Goal: Book appointment/travel/reservation

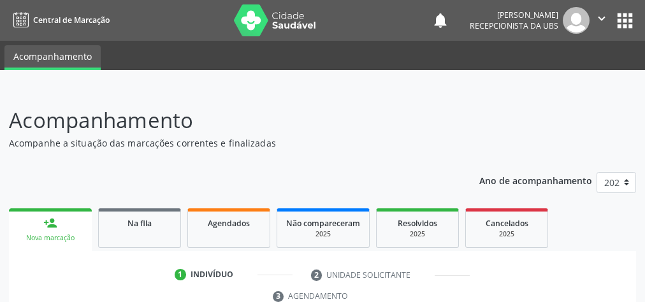
scroll to position [240, 0]
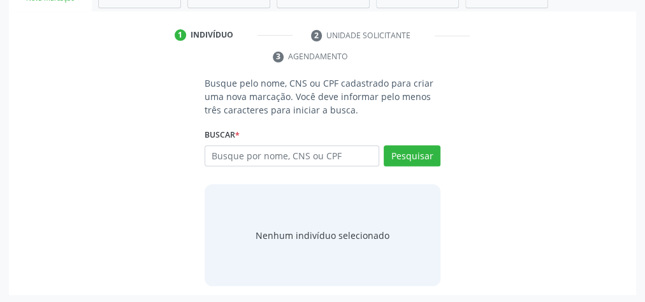
click at [302, 151] on input "text" at bounding box center [292, 156] width 175 height 22
drag, startPoint x: 305, startPoint y: 149, endPoint x: 278, endPoint y: 151, distance: 26.2
click at [278, 151] on input "text" at bounding box center [292, 156] width 175 height 22
type input "7003019039030"
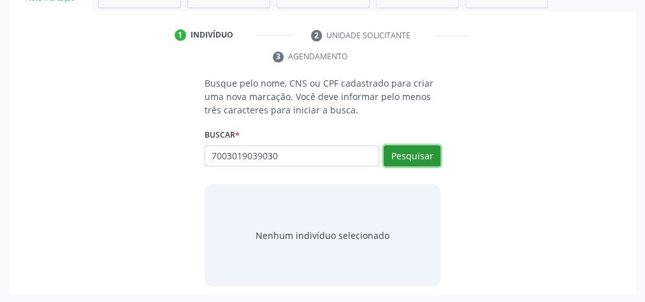
click at [405, 151] on button "Pesquisar" at bounding box center [412, 156] width 57 height 22
type input "7003019039030"
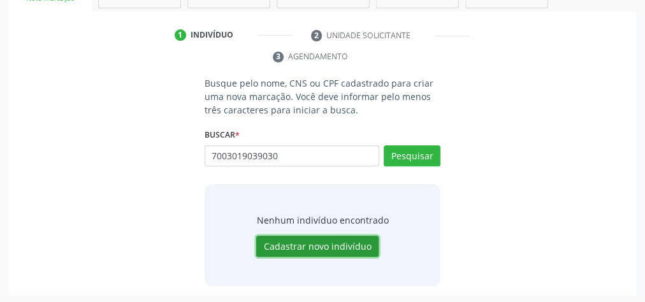
click at [336, 246] on button "Cadastrar novo indivíduo" at bounding box center [317, 247] width 122 height 22
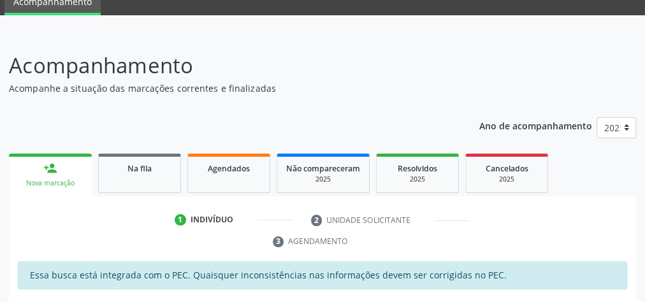
scroll to position [54, 0]
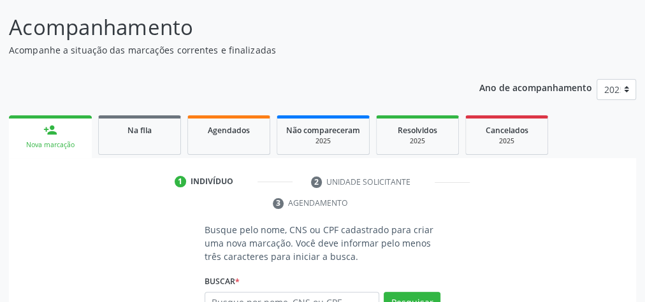
scroll to position [161, 0]
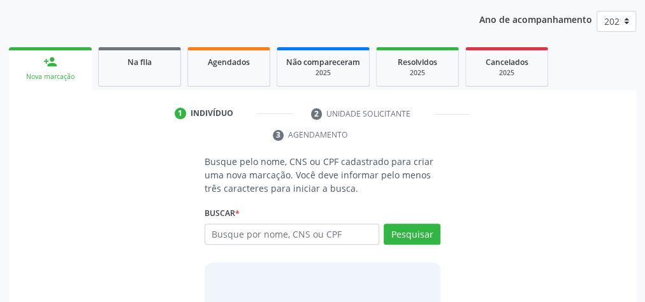
click at [301, 234] on input "text" at bounding box center [292, 235] width 175 height 22
type input "708401279700366"
click at [425, 236] on button "Pesquisar" at bounding box center [412, 235] width 57 height 22
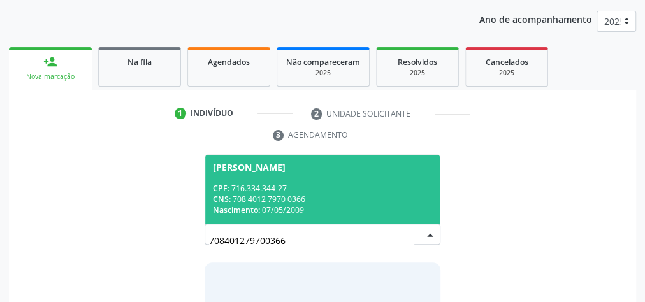
click at [383, 205] on div "Nascimento: 07/05/2009" at bounding box center [322, 210] width 219 height 11
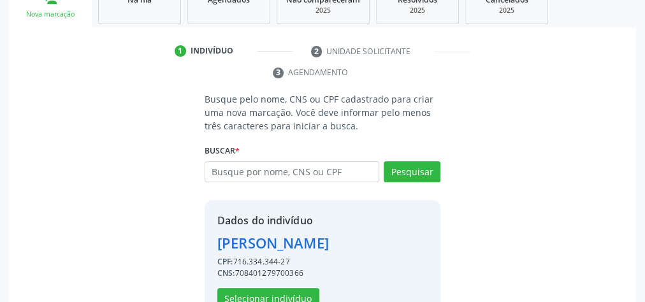
scroll to position [259, 0]
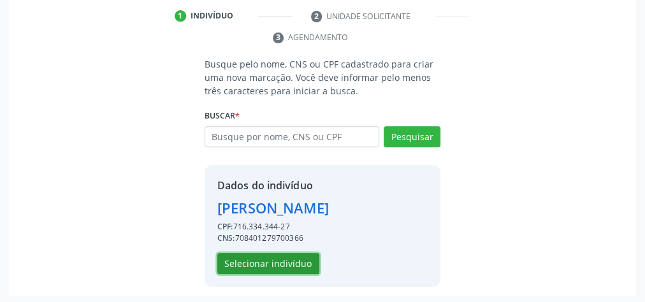
click at [303, 257] on button "Selecionar indivíduo" at bounding box center [268, 264] width 102 height 22
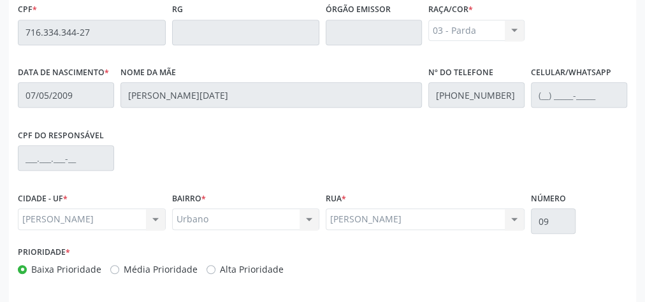
scroll to position [462, 0]
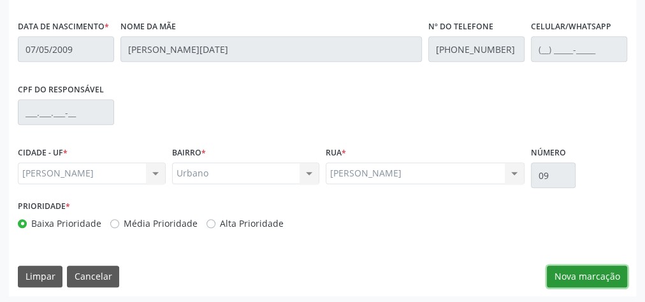
click at [602, 272] on button "Nova marcação" at bounding box center [587, 277] width 80 height 22
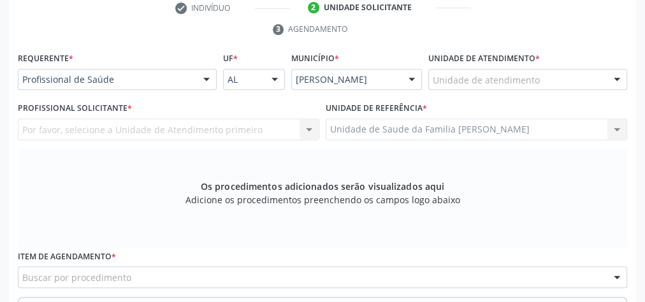
scroll to position [207, 0]
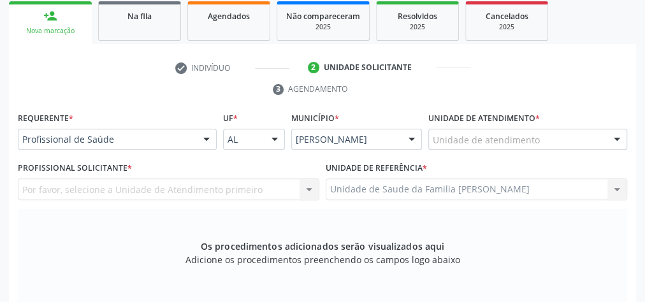
click at [215, 138] on div at bounding box center [206, 140] width 19 height 22
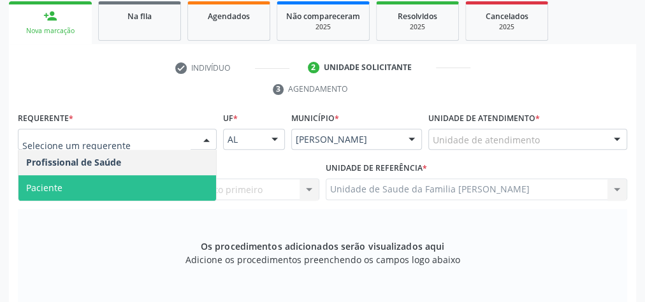
click at [92, 186] on span "Paciente" at bounding box center [116, 187] width 197 height 25
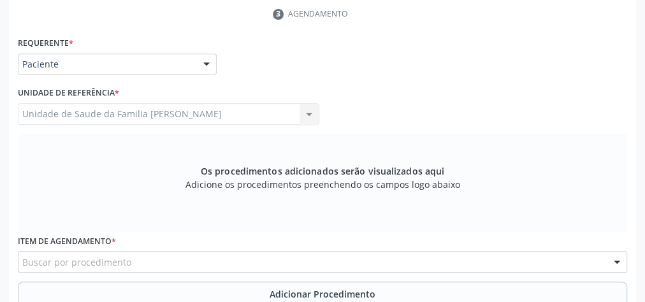
scroll to position [360, 0]
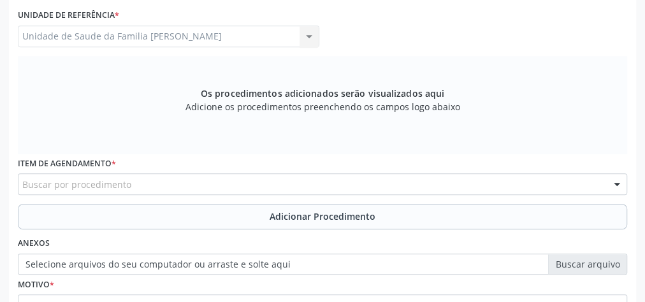
click at [293, 187] on div "Buscar por procedimento" at bounding box center [322, 184] width 609 height 22
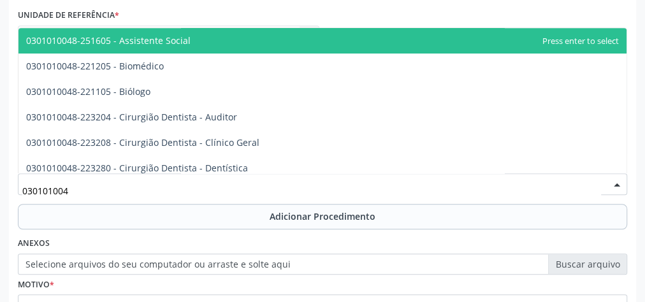
type input "0301010048"
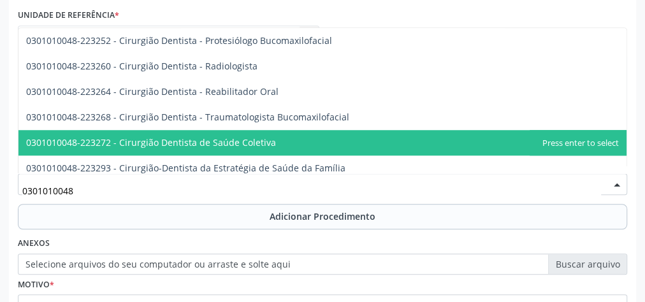
scroll to position [561, 0]
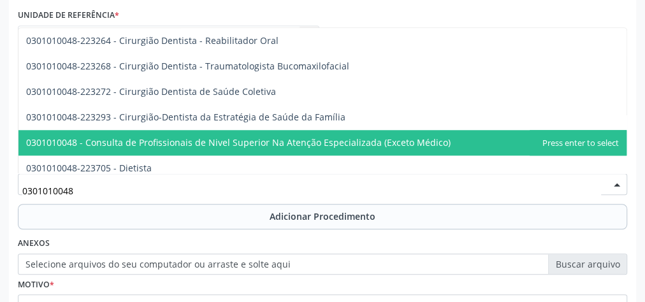
click at [288, 136] on span "0301010048 - Consulta de Profissionais de Nivel Superior Na Atenção Especializa…" at bounding box center [238, 142] width 424 height 12
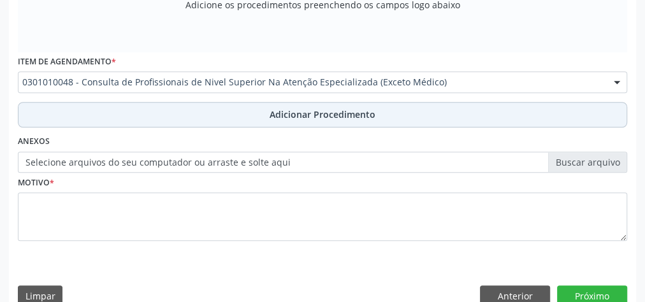
click at [325, 114] on span "Adicionar Procedimento" at bounding box center [322, 114] width 106 height 13
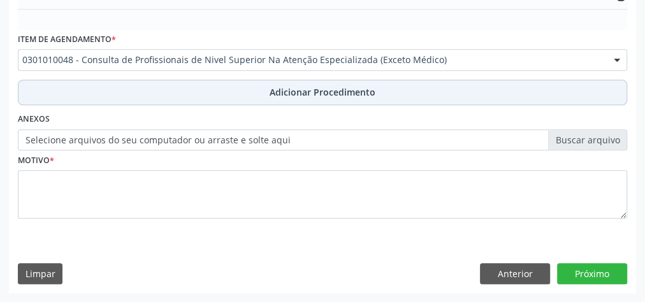
scroll to position [413, 0]
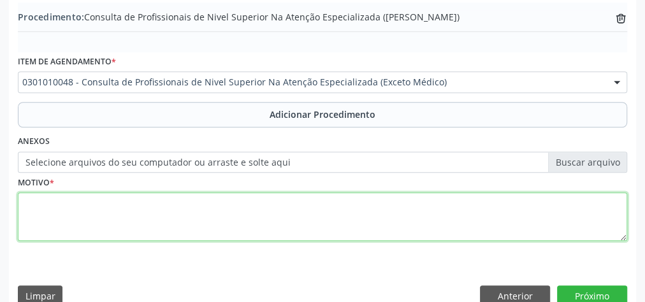
click at [308, 203] on textarea at bounding box center [322, 216] width 609 height 48
click at [94, 202] on textarea "consulta em cirugia buc" at bounding box center [322, 216] width 609 height 48
click at [142, 202] on textarea "consulta em cirurgia buc" at bounding box center [322, 216] width 609 height 48
click at [164, 203] on textarea "consulta em cirurgia buco- maxilo facial" at bounding box center [322, 216] width 609 height 48
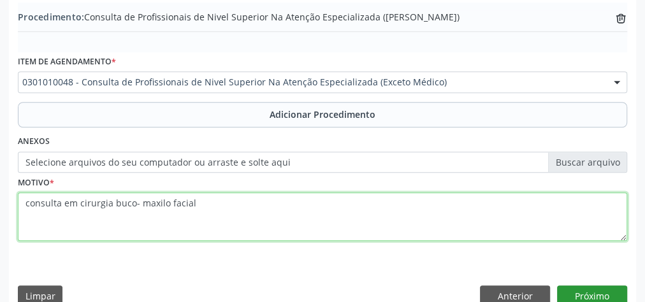
type textarea "consulta em cirurgia buco- maxilo facial"
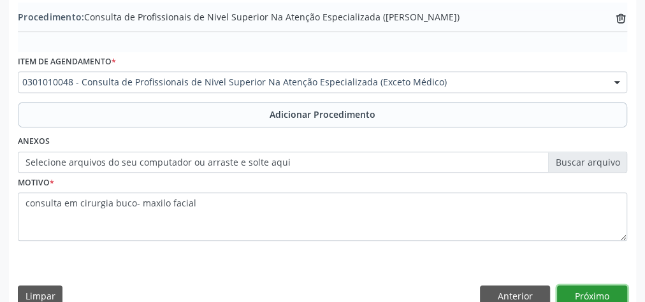
click at [605, 296] on button "Próximo" at bounding box center [592, 296] width 70 height 22
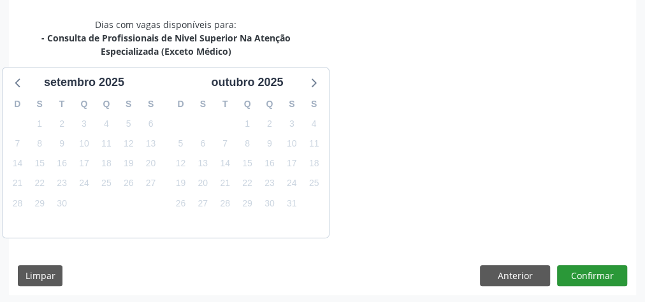
scroll to position [351, 0]
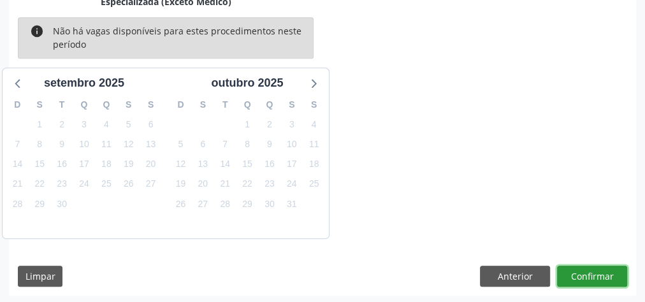
click at [591, 269] on button "Confirmar" at bounding box center [592, 277] width 70 height 22
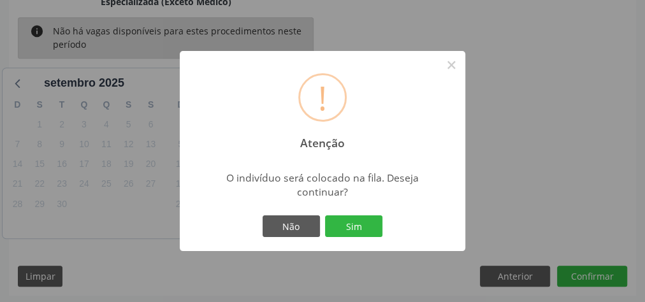
drag, startPoint x: 364, startPoint y: 225, endPoint x: 377, endPoint y: 237, distance: 18.0
click at [373, 237] on div "Não Sim" at bounding box center [322, 226] width 126 height 27
click at [366, 231] on button "Sim" at bounding box center [353, 226] width 57 height 22
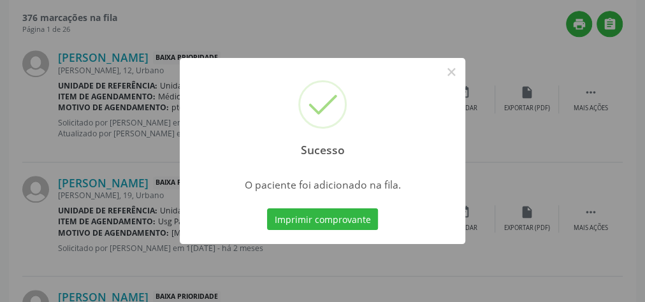
scroll to position [135, 0]
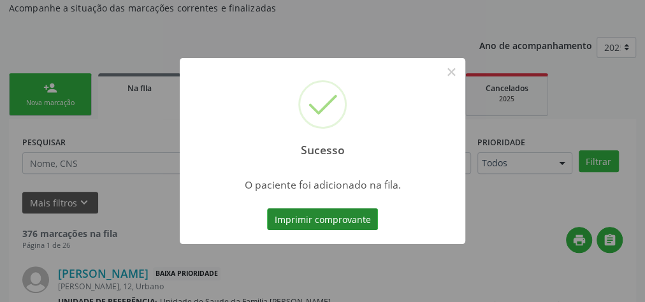
click at [335, 221] on button "Imprimir comprovante" at bounding box center [322, 219] width 111 height 22
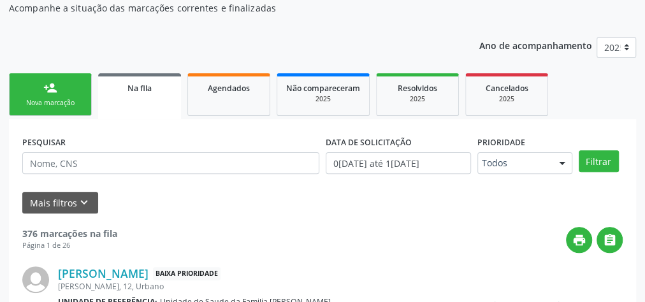
click at [71, 85] on link "person_add Nova marcação" at bounding box center [50, 94] width 83 height 43
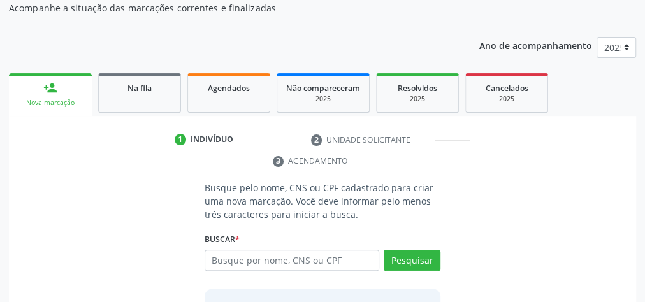
drag, startPoint x: 11, startPoint y: 41, endPoint x: 403, endPoint y: 34, distance: 391.2
click at [403, 34] on div "Ano de acompanhamento 2025 person_add Nova marcação Na fila Agendados Não compa…" at bounding box center [322, 214] width 627 height 372
click at [368, 29] on div "Ano de acompanhamento 2025 person_add Nova marcação Na fila Agendados Não compa…" at bounding box center [322, 214] width 627 height 372
